Goal: Task Accomplishment & Management: Manage account settings

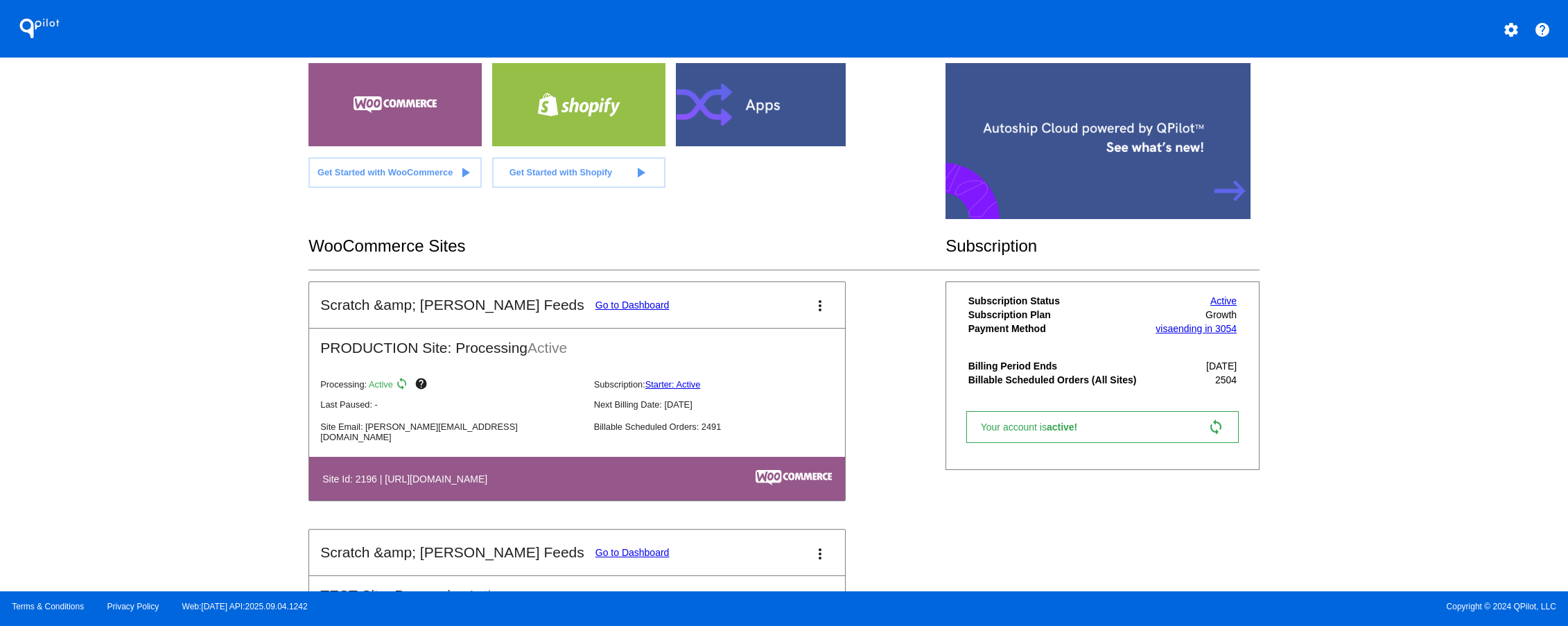
scroll to position [267, 0]
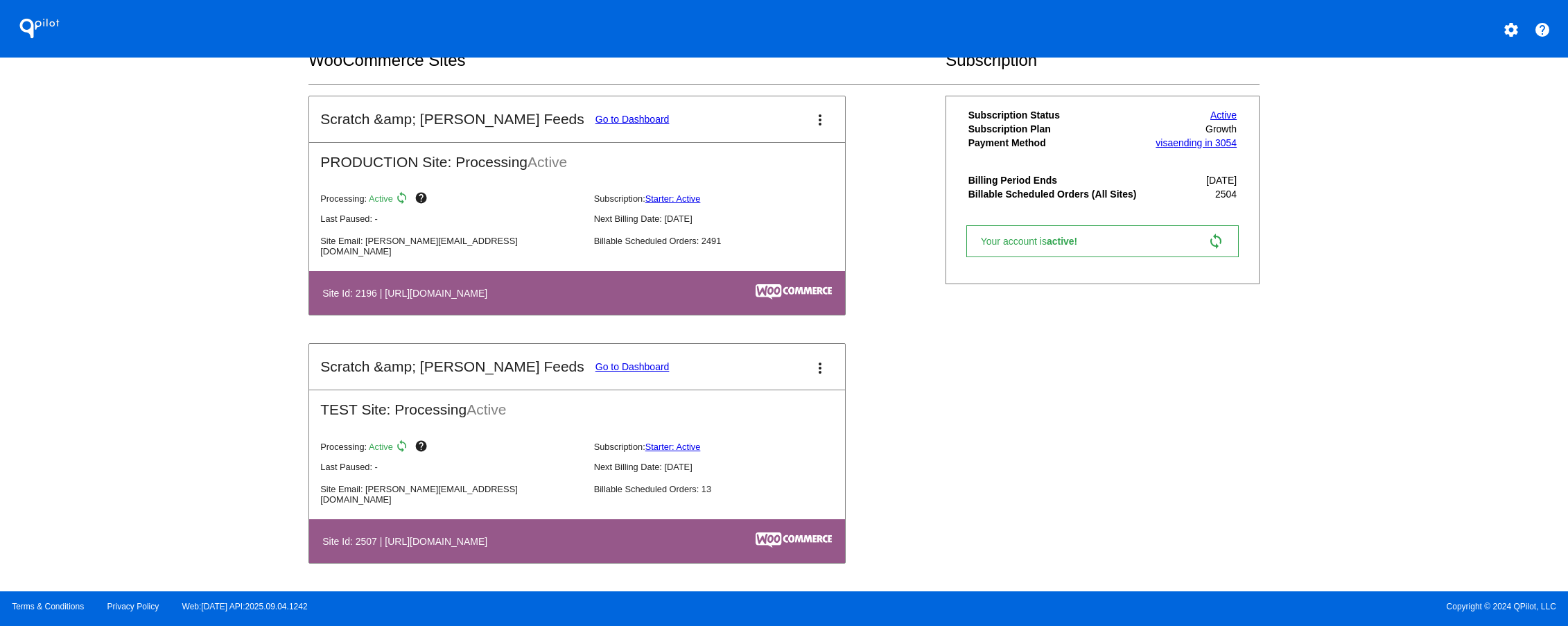
click at [596, 122] on link "Go to Dashboard" at bounding box center [632, 118] width 74 height 11
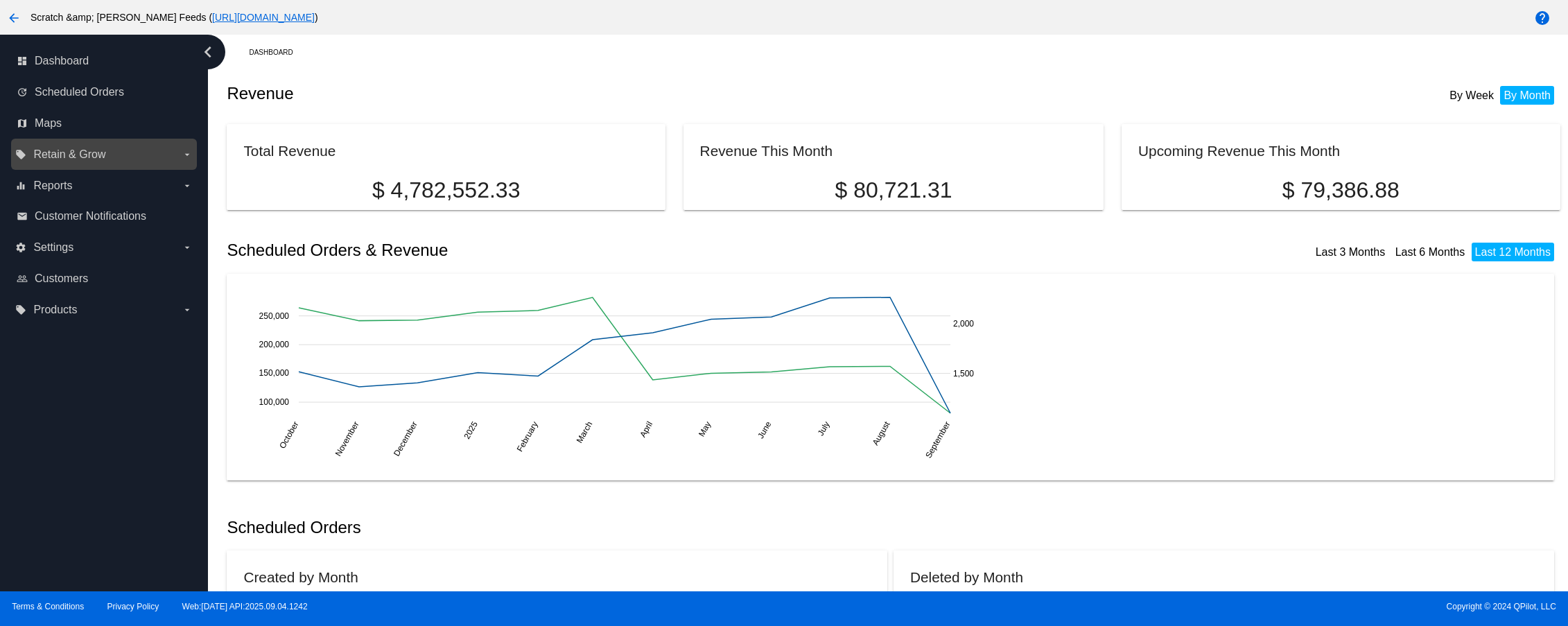
click at [113, 160] on label "local_offer Retain & Grow arrow_drop_down" at bounding box center [102, 155] width 176 height 23
click at [0, 0] on input "local_offer Retain & Grow arrow_drop_down" at bounding box center [0, 0] width 0 height 0
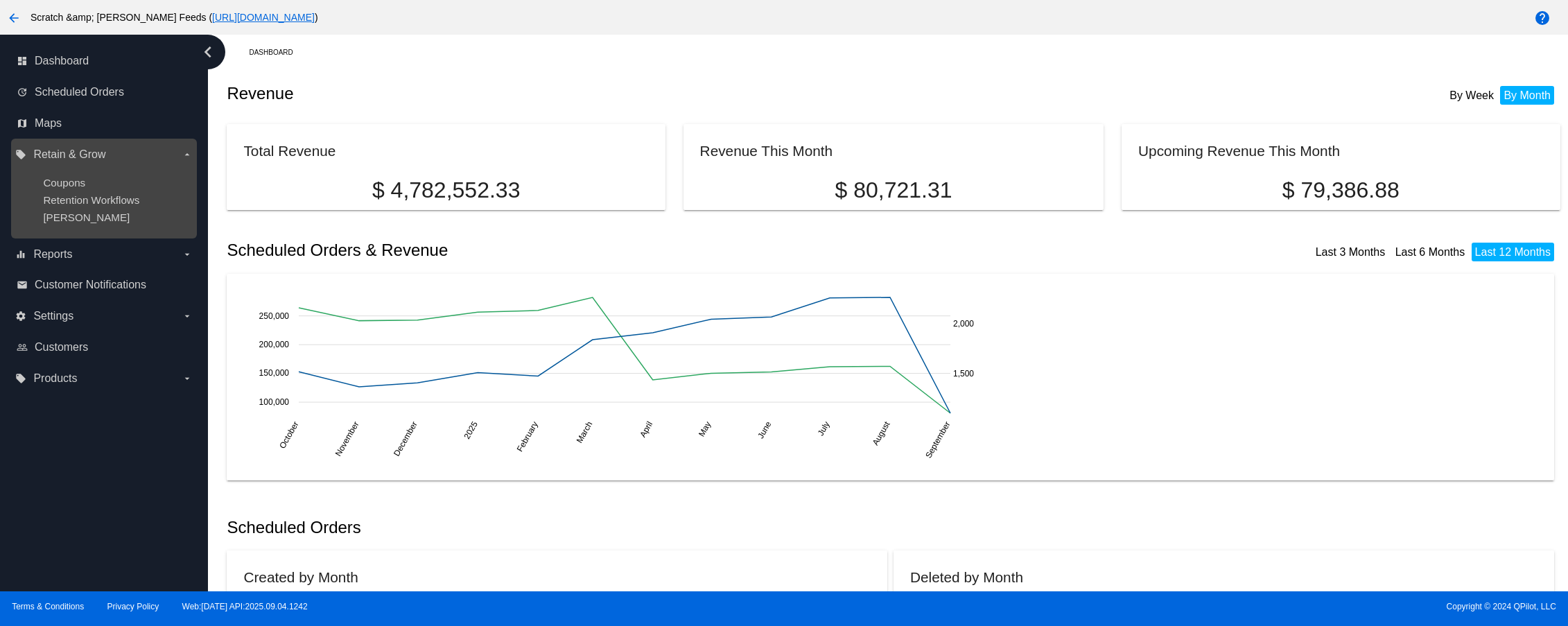
click at [111, 179] on div "Coupons" at bounding box center [115, 182] width 144 height 12
click at [78, 181] on span "Coupons" at bounding box center [64, 182] width 42 height 12
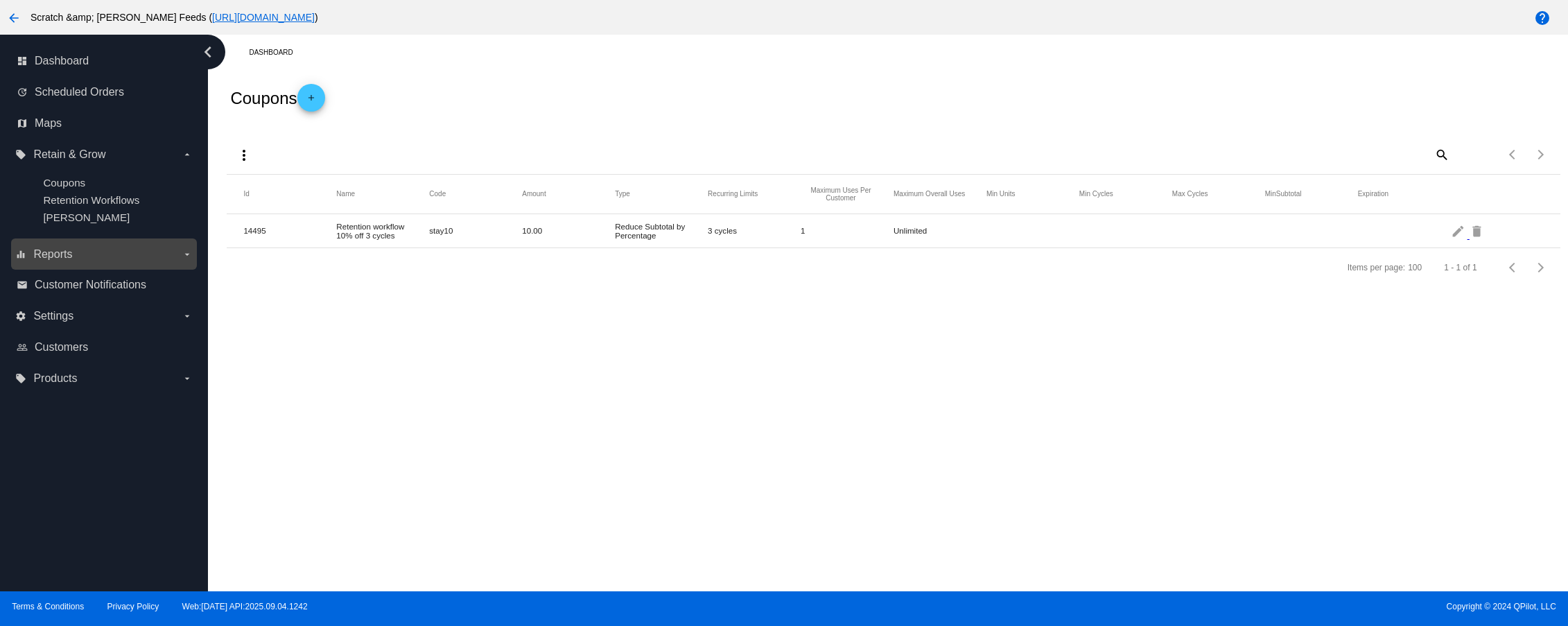
click at [149, 256] on label "equalizer Reports arrow_drop_down" at bounding box center [102, 254] width 176 height 23
click at [0, 0] on input "equalizer Reports arrow_drop_down" at bounding box center [0, 0] width 0 height 0
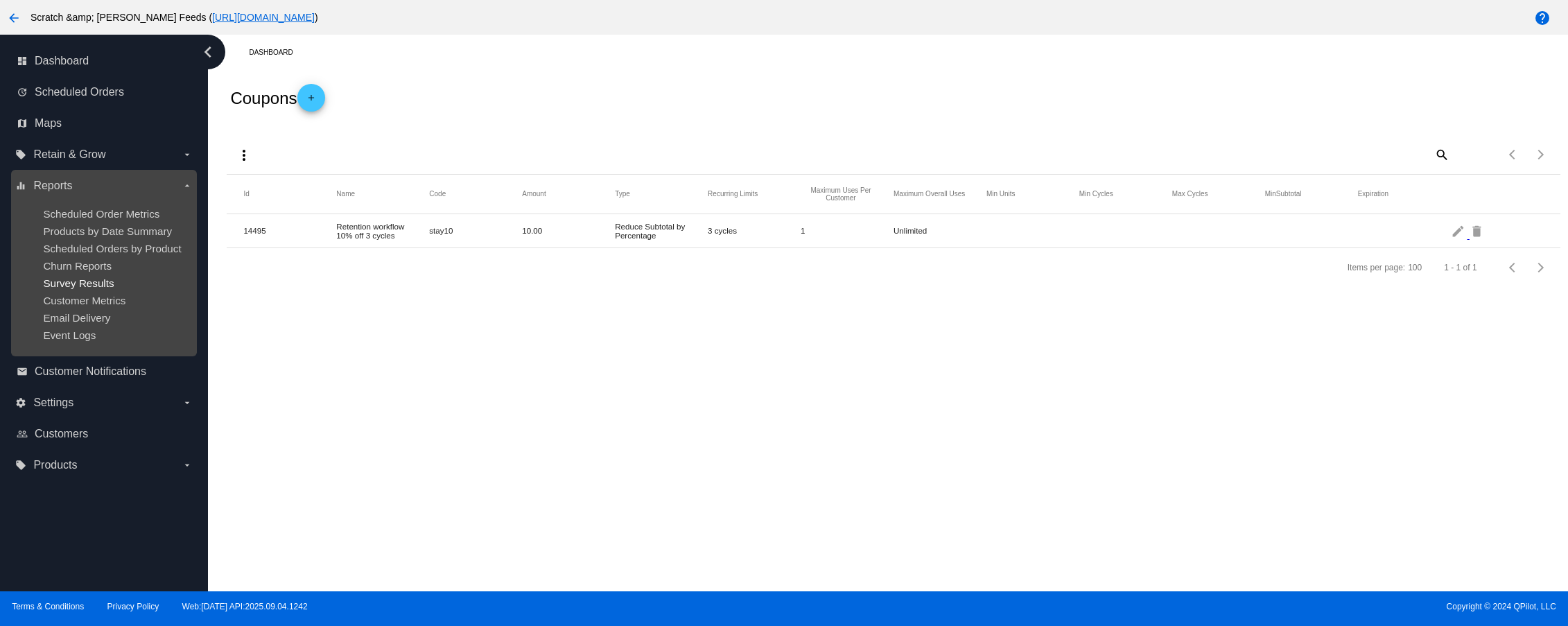
click at [96, 284] on span "Survey Results" at bounding box center [79, 283] width 71 height 12
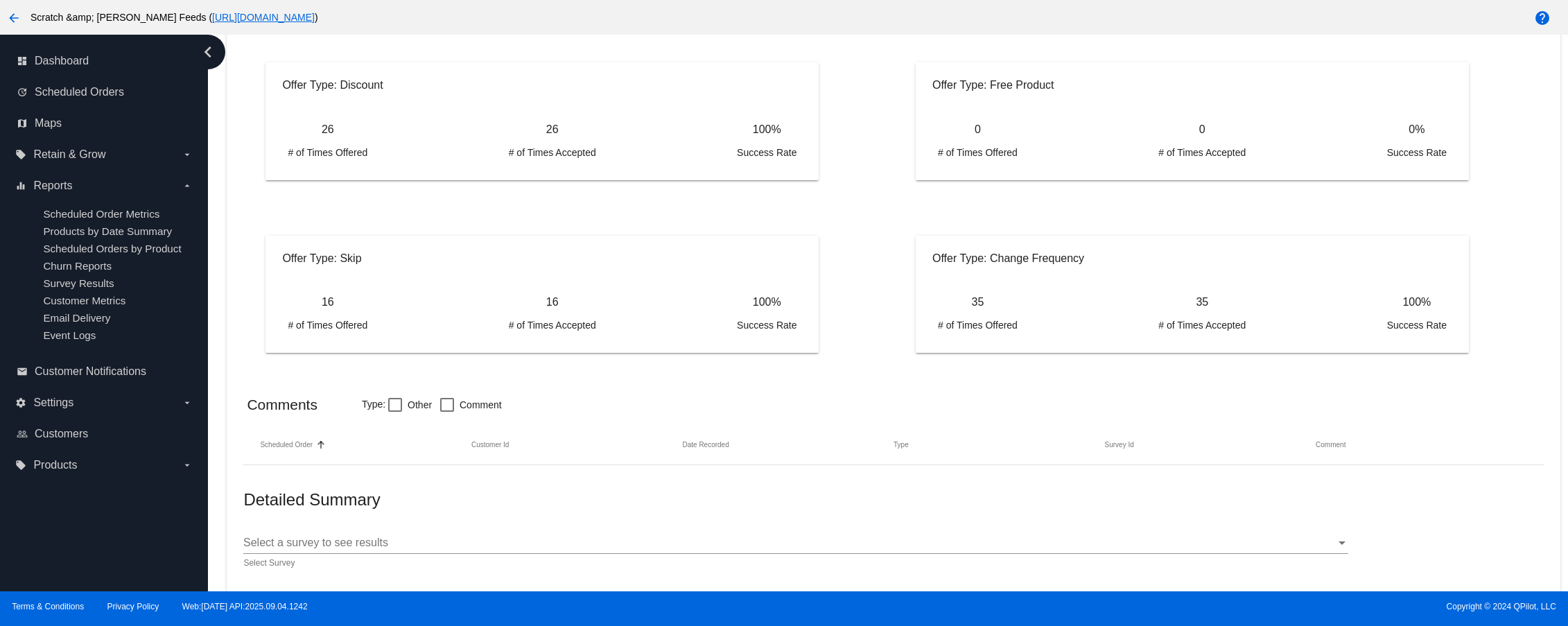
scroll to position [713, 0]
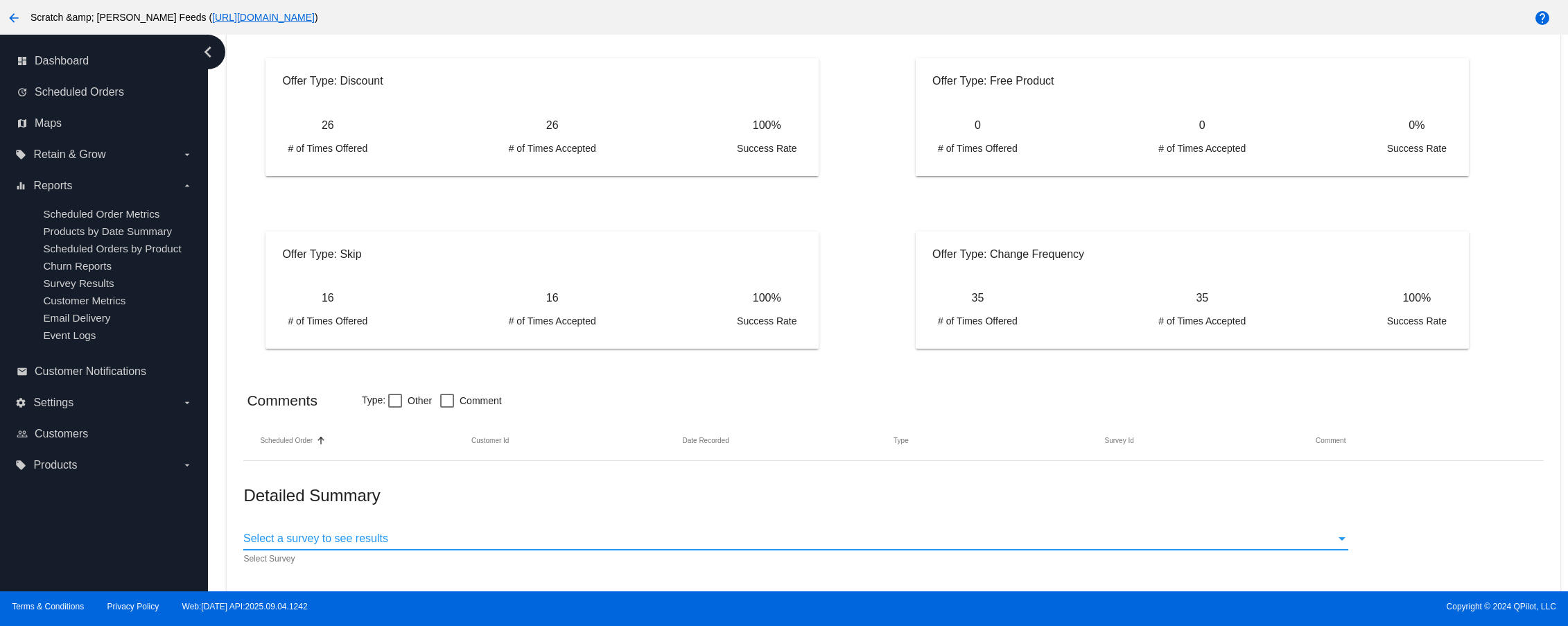
click at [1155, 544] on div "Select a survey to see results" at bounding box center [789, 538] width 1092 height 13
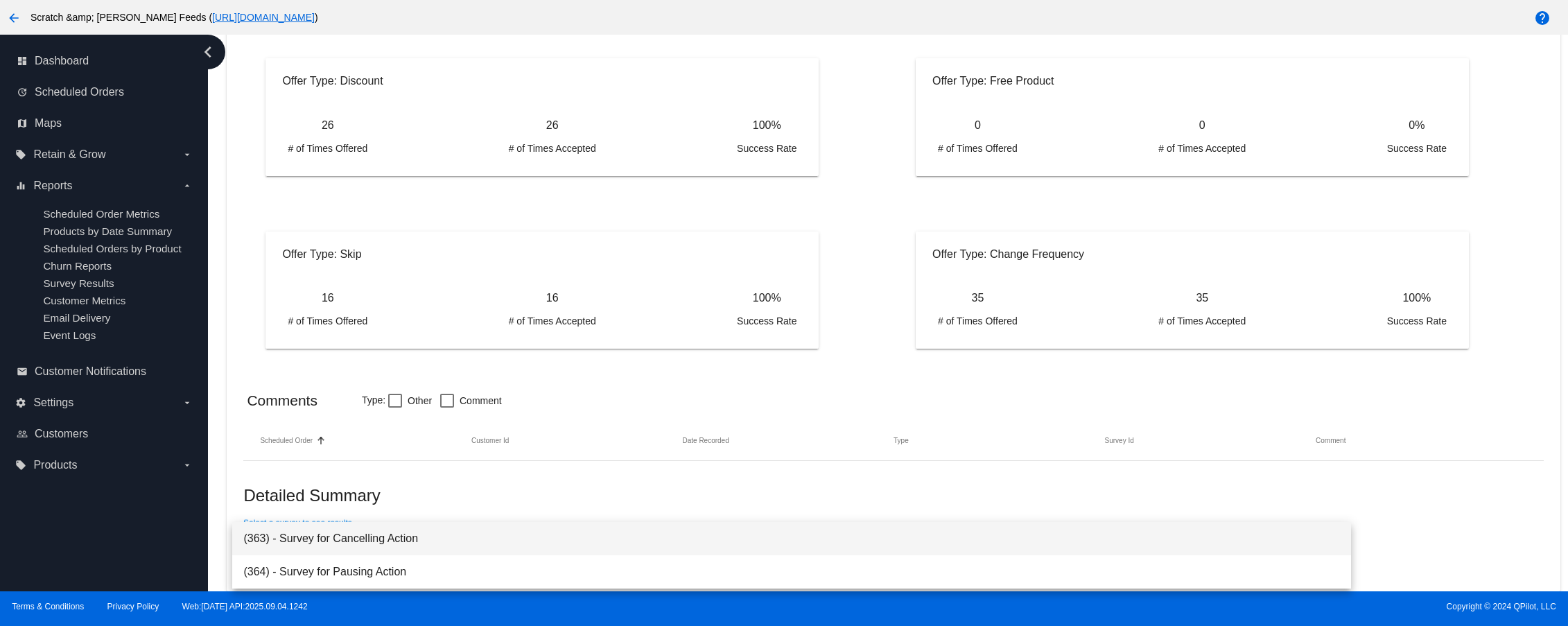
click at [1155, 544] on span "(363) - Survey for Cancelling Action" at bounding box center [791, 538] width 1096 height 33
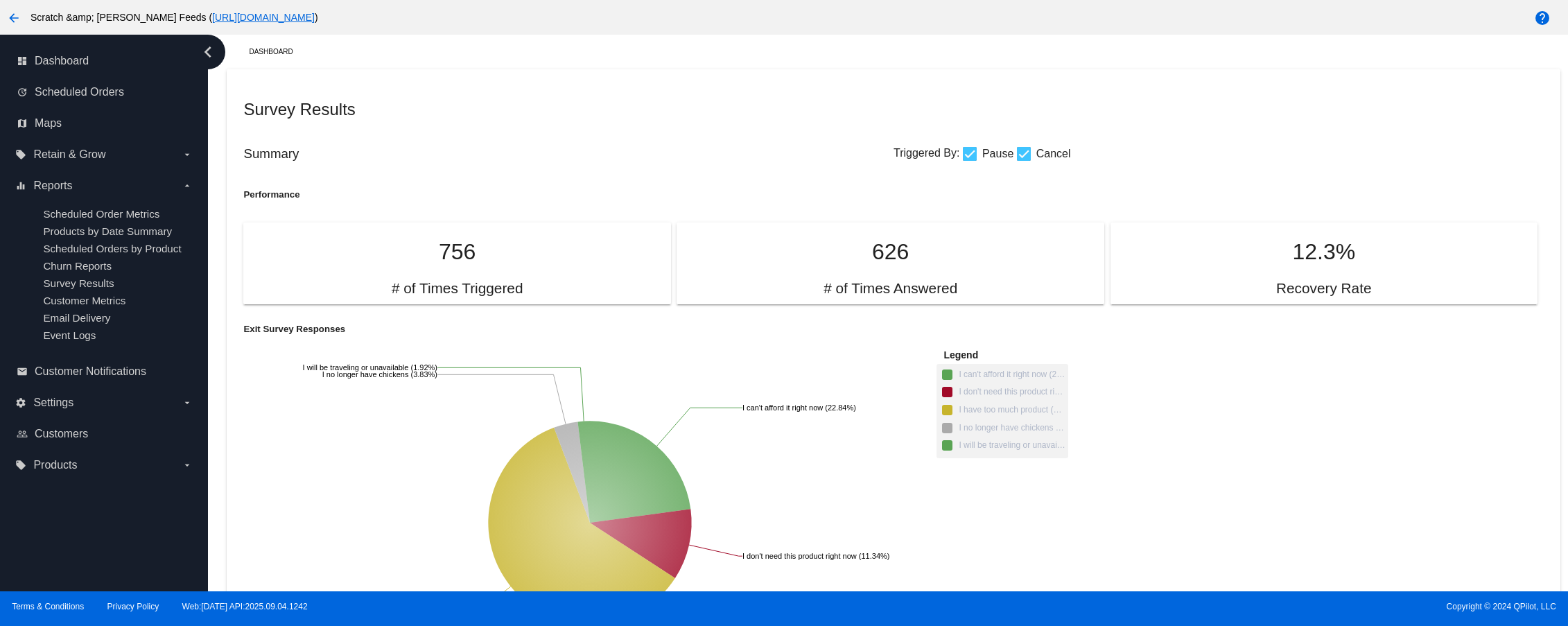
scroll to position [0, 0]
click at [184, 401] on icon "arrow_drop_down" at bounding box center [186, 402] width 11 height 11
click at [0, 0] on input "settings Settings arrow_drop_down" at bounding box center [0, 0] width 0 height 0
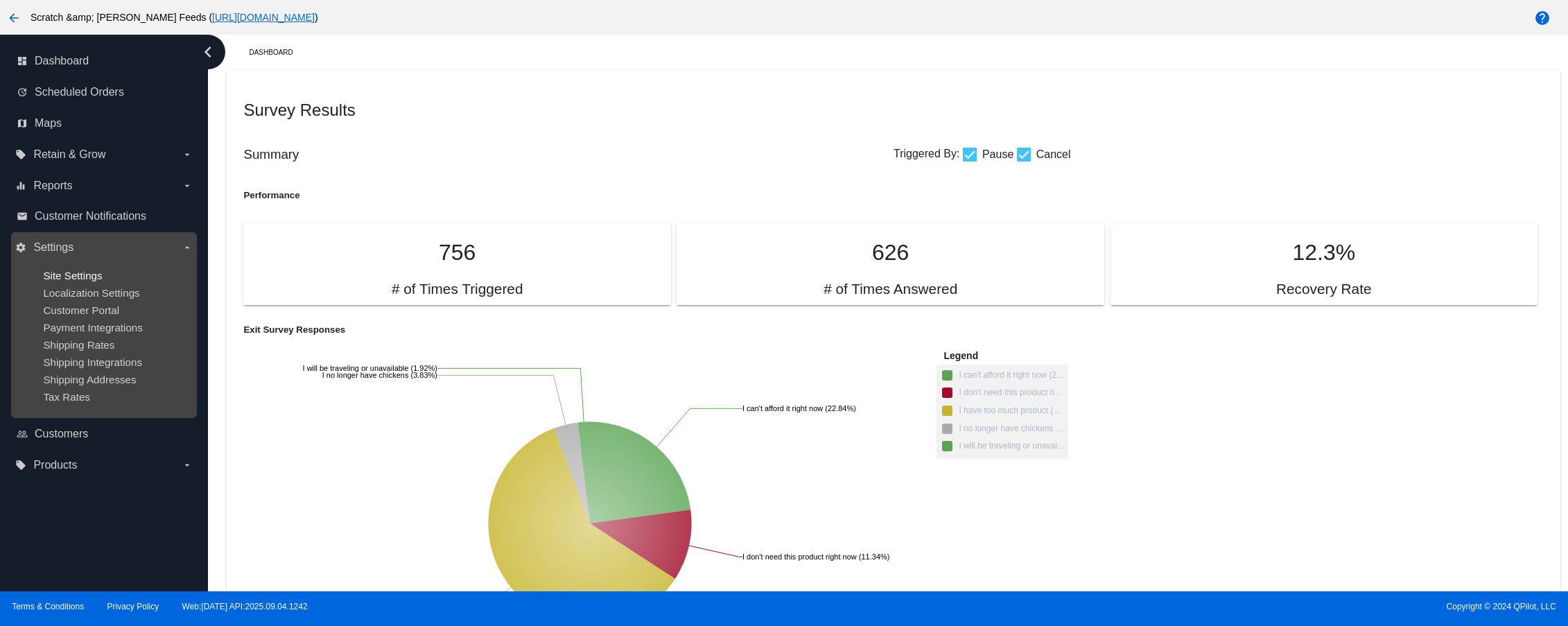
click at [95, 271] on span "Site Settings" at bounding box center [73, 276] width 59 height 12
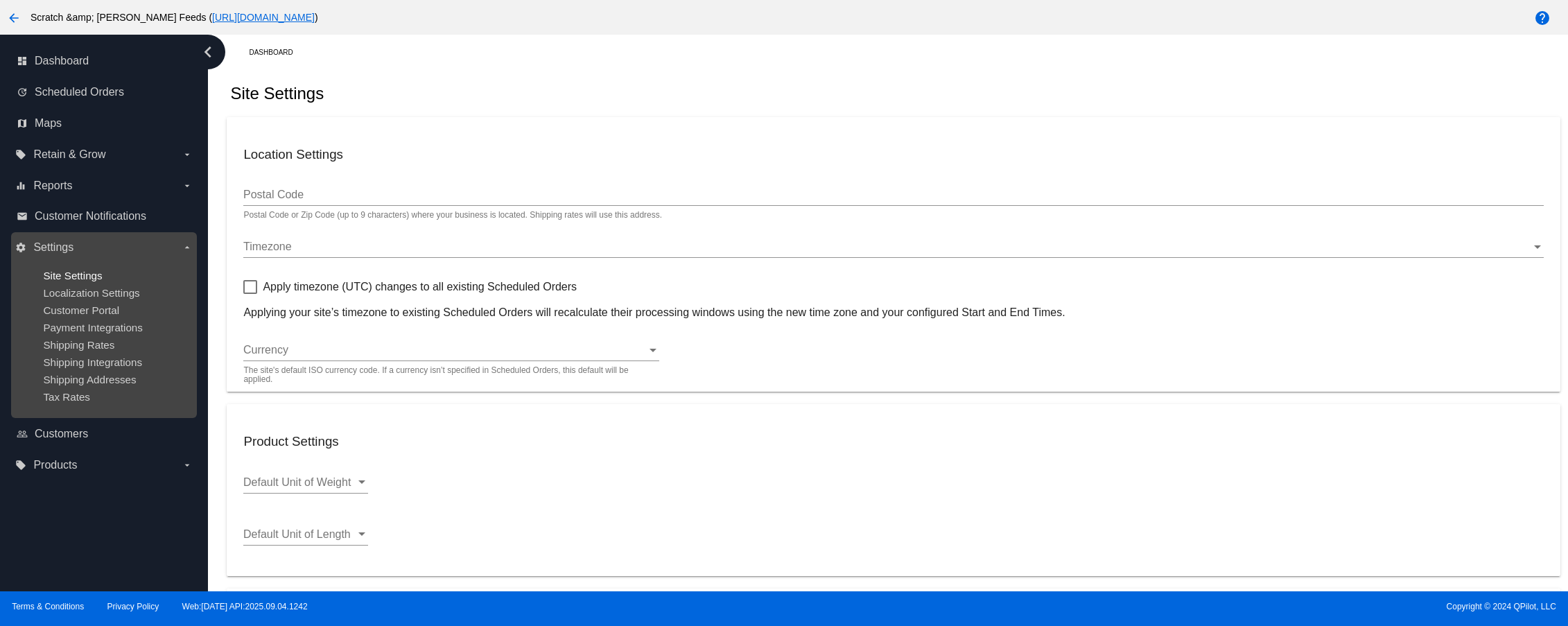
type input "98233"
type input "00:00"
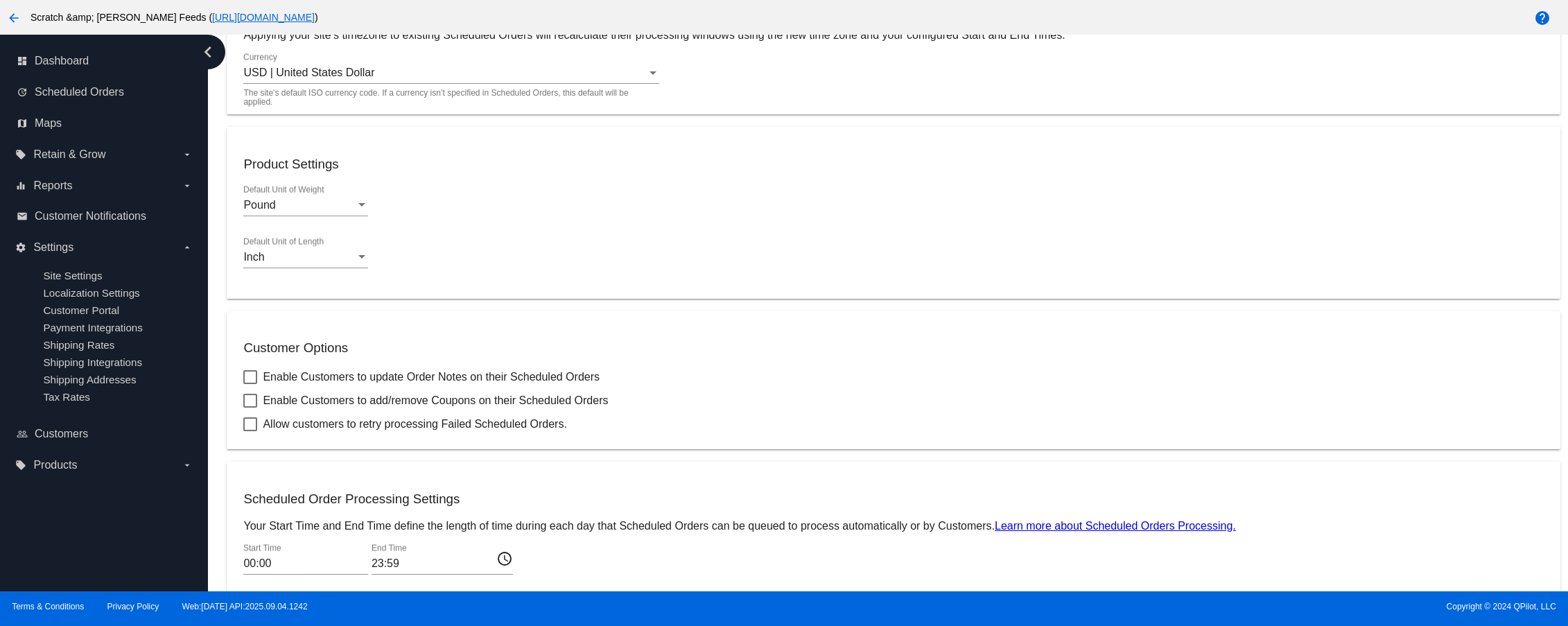
scroll to position [404, 0]
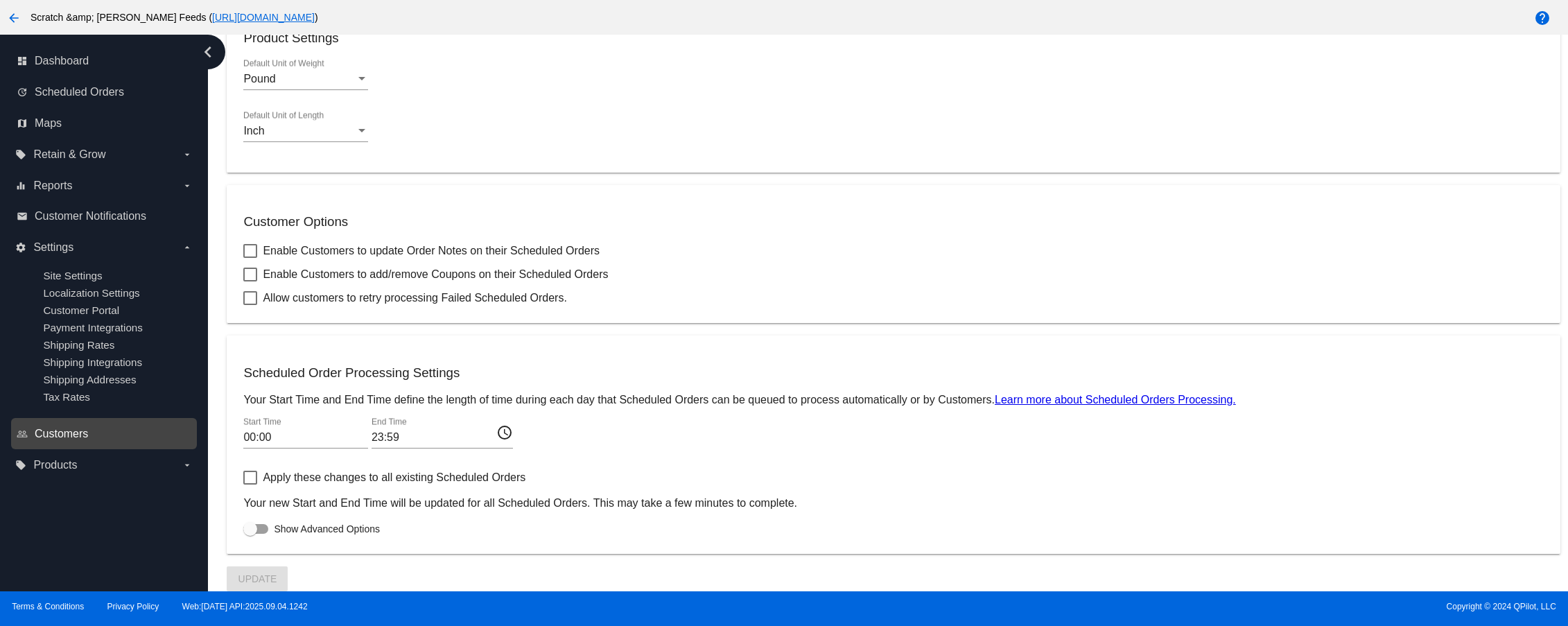
click at [41, 438] on span "Customers" at bounding box center [61, 433] width 53 height 13
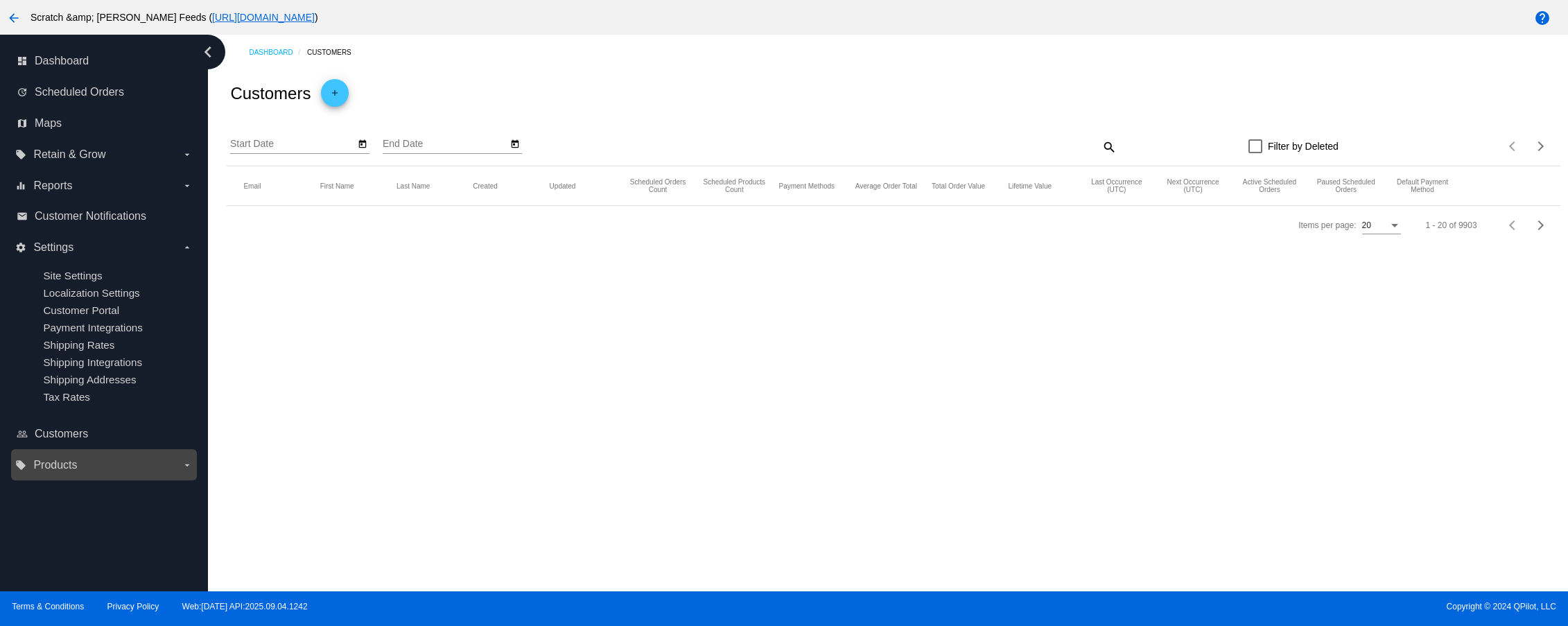
click at [41, 470] on span "Products" at bounding box center [55, 465] width 43 height 13
click at [0, 0] on input "local_offer Products arrow_drop_down" at bounding box center [0, 0] width 0 height 0
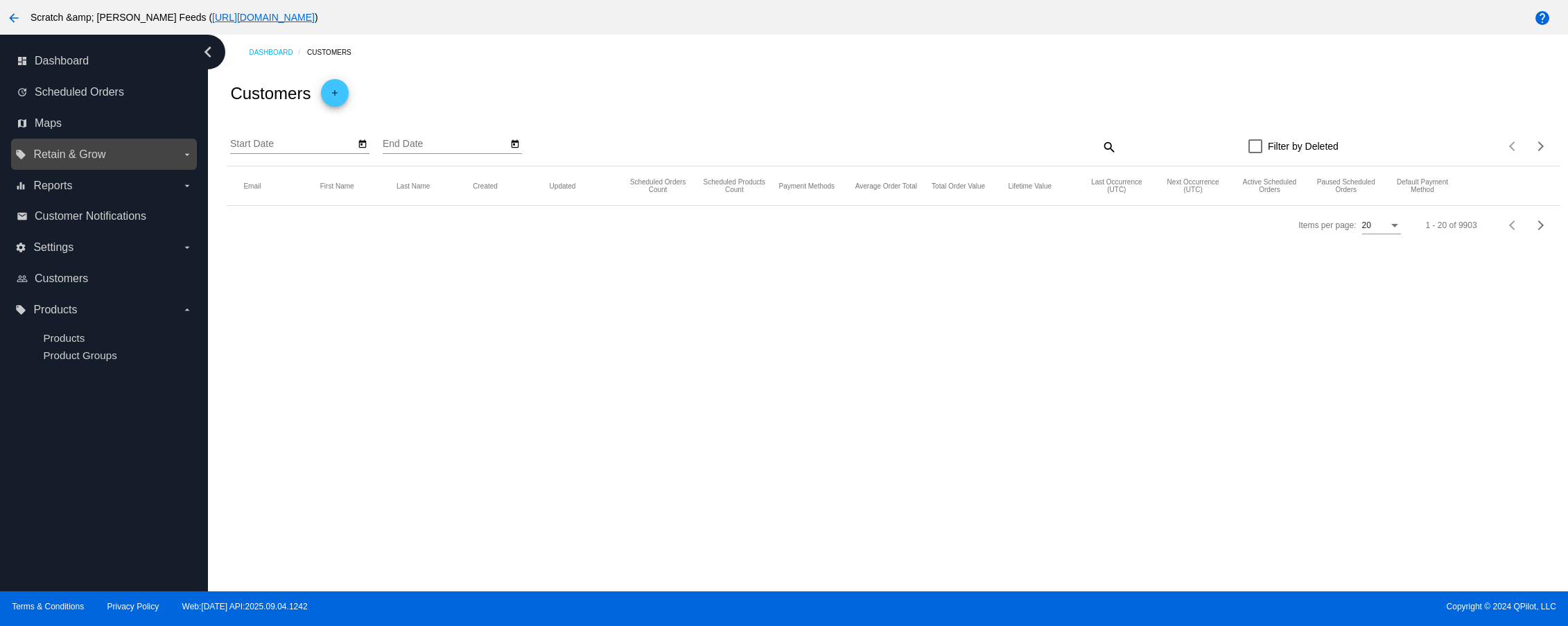
click at [177, 151] on label "local_offer Retain & Grow arrow_drop_down" at bounding box center [102, 155] width 176 height 23
click at [0, 0] on input "local_offer Retain & Grow arrow_drop_down" at bounding box center [0, 0] width 0 height 0
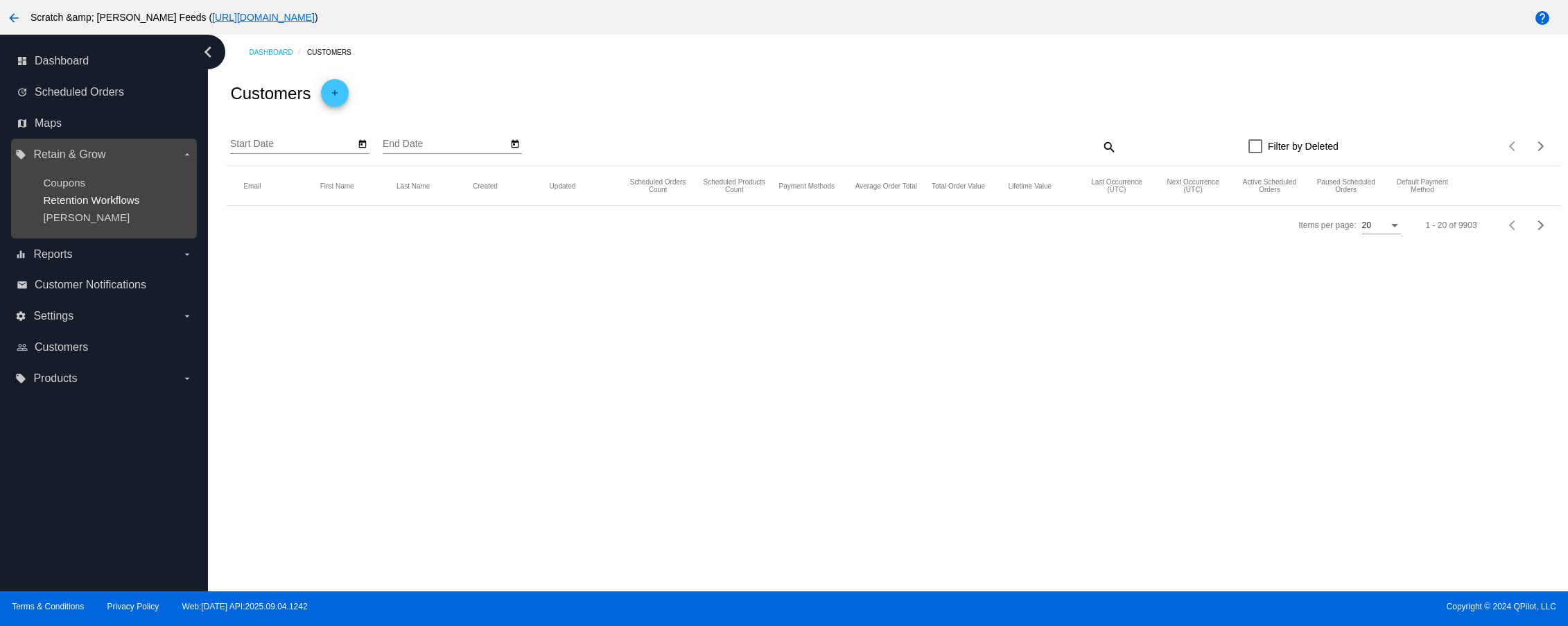
click at [119, 203] on span "Retention Workflows" at bounding box center [92, 200] width 97 height 12
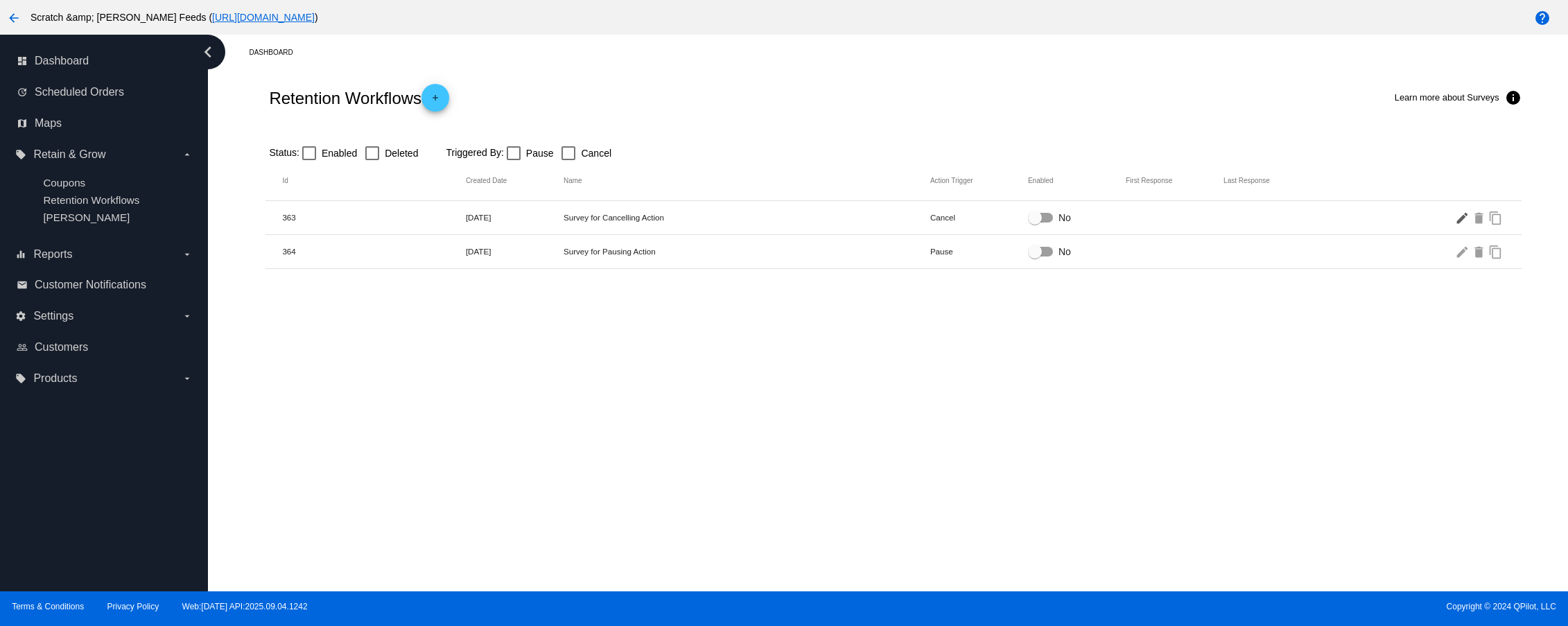
click at [1460, 218] on mat-icon "edit" at bounding box center [1463, 218] width 17 height 22
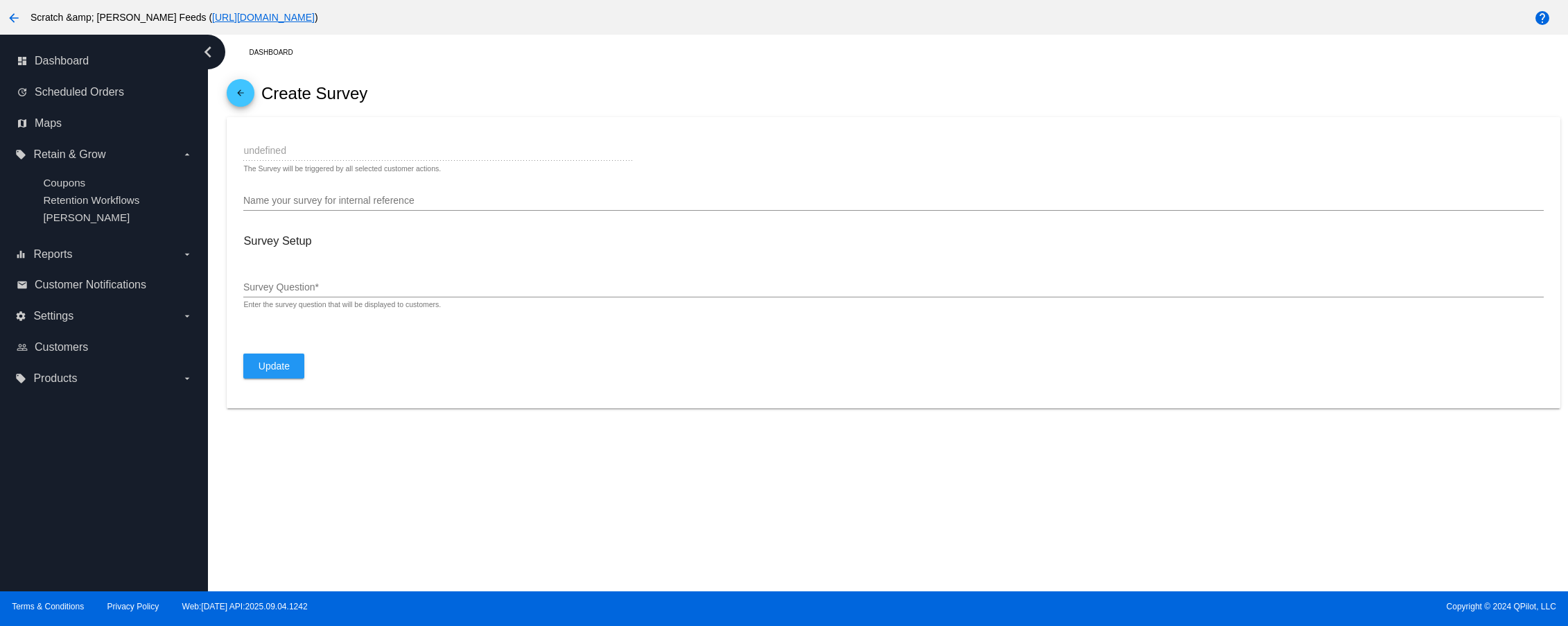
type input "Cancel"
type input "Survey for Cancelling Action"
type input "Why are you cancelling?"
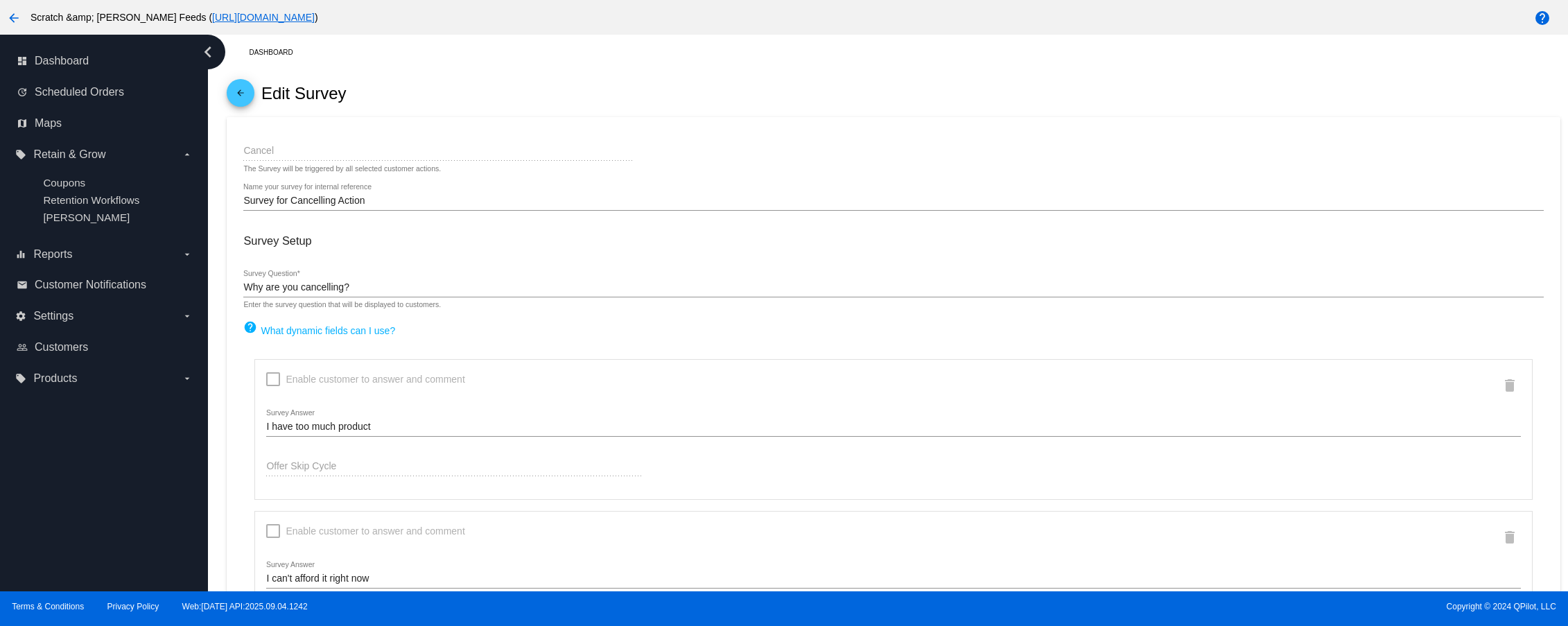
click at [247, 91] on mat-icon "arrow_back" at bounding box center [240, 95] width 17 height 17
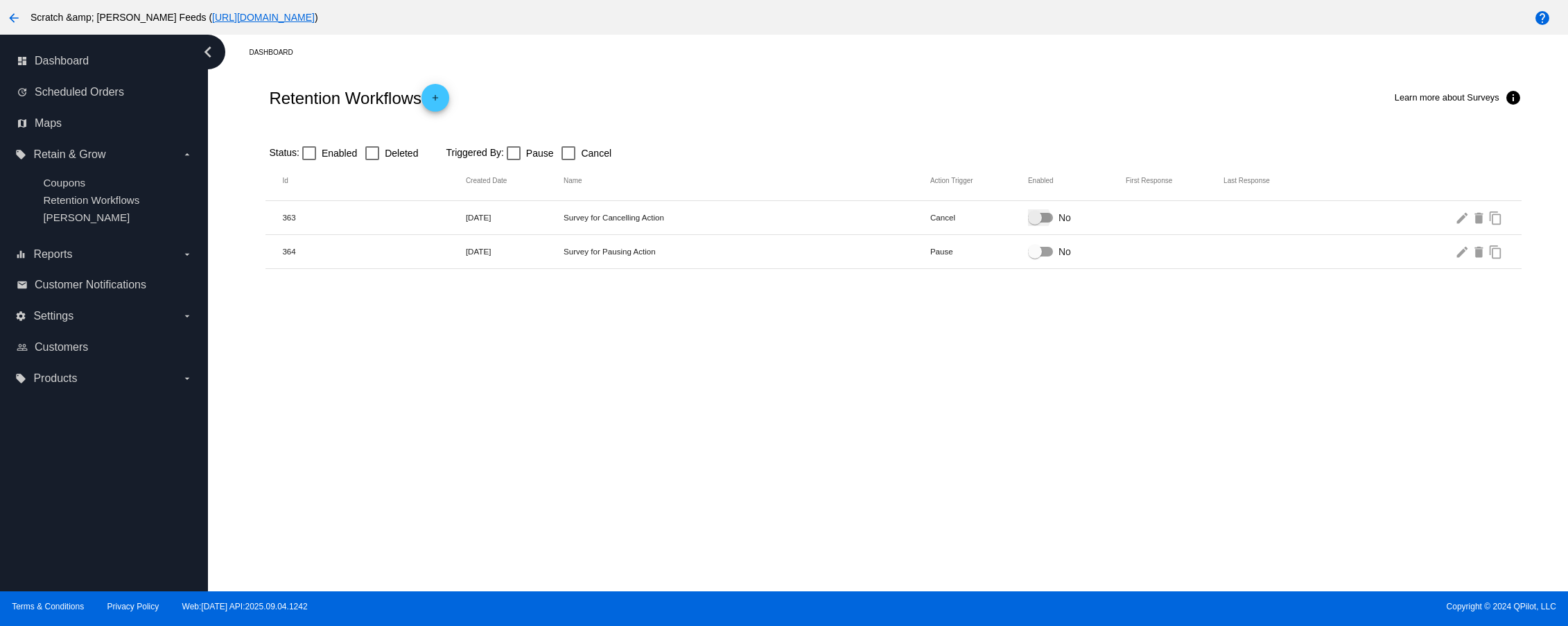
click at [1042, 219] on div at bounding box center [1040, 218] width 25 height 10
click at [1035, 222] on input "No" at bounding box center [1034, 222] width 1 height 1
checkbox input "true"
